Goal: Ask a question: Seek information or help from site administrators or community

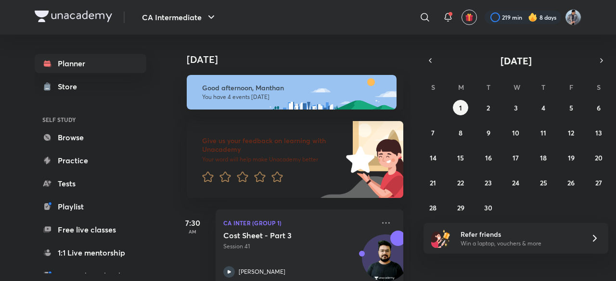
scroll to position [199, 0]
